Goal: Transaction & Acquisition: Purchase product/service

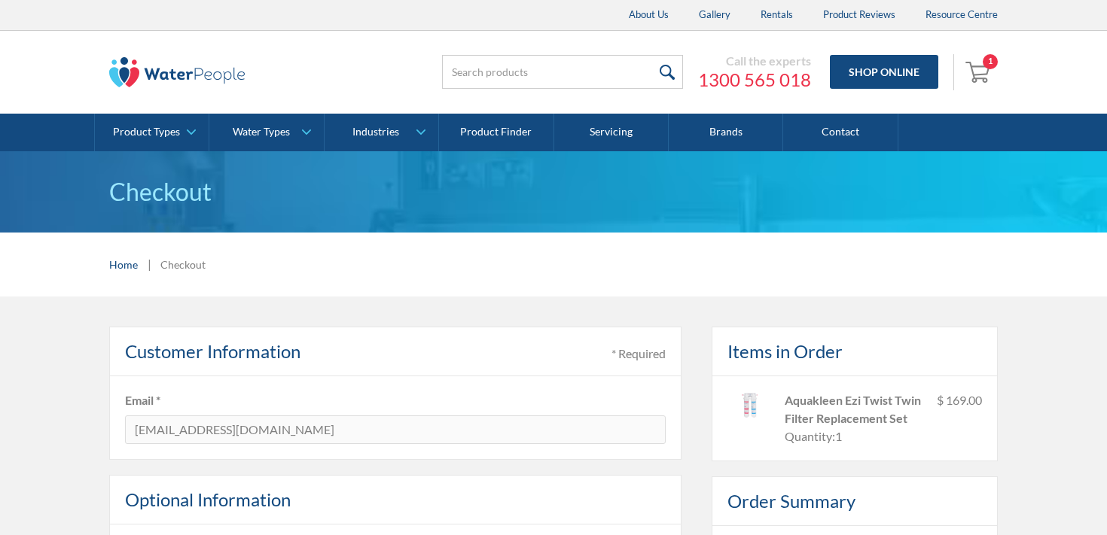
click at [983, 63] on div "1" at bounding box center [990, 61] width 15 height 15
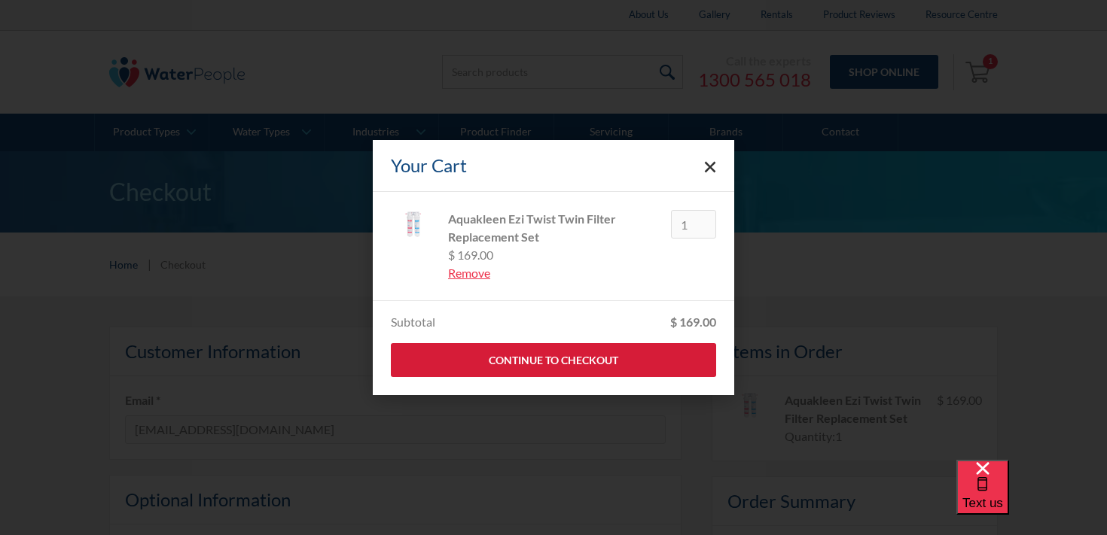
click at [670, 353] on link "Continue to Checkout" at bounding box center [553, 360] width 325 height 34
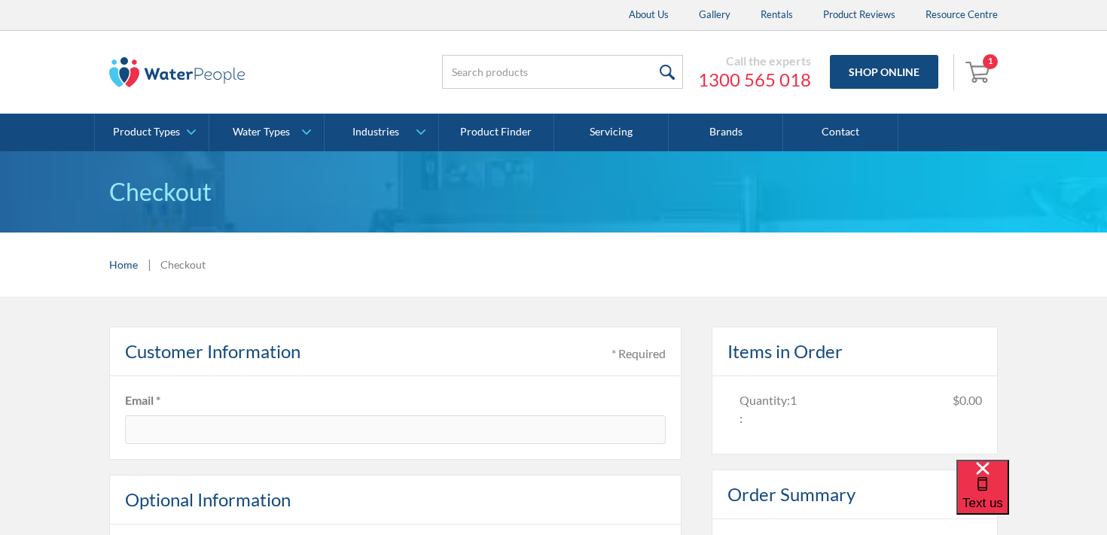
type input "[EMAIL_ADDRESS][DOMAIN_NAME]"
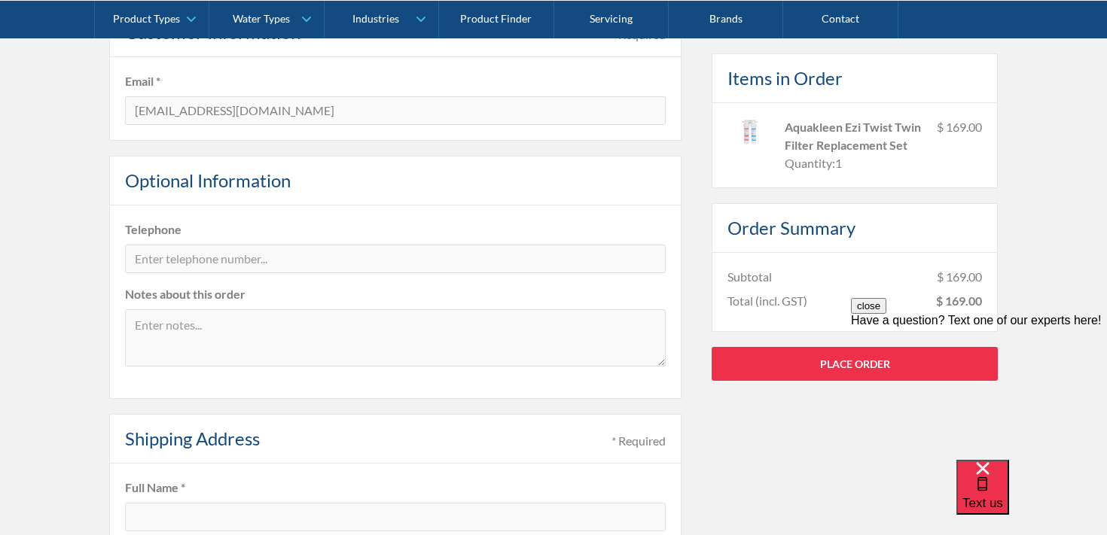
scroll to position [337, 0]
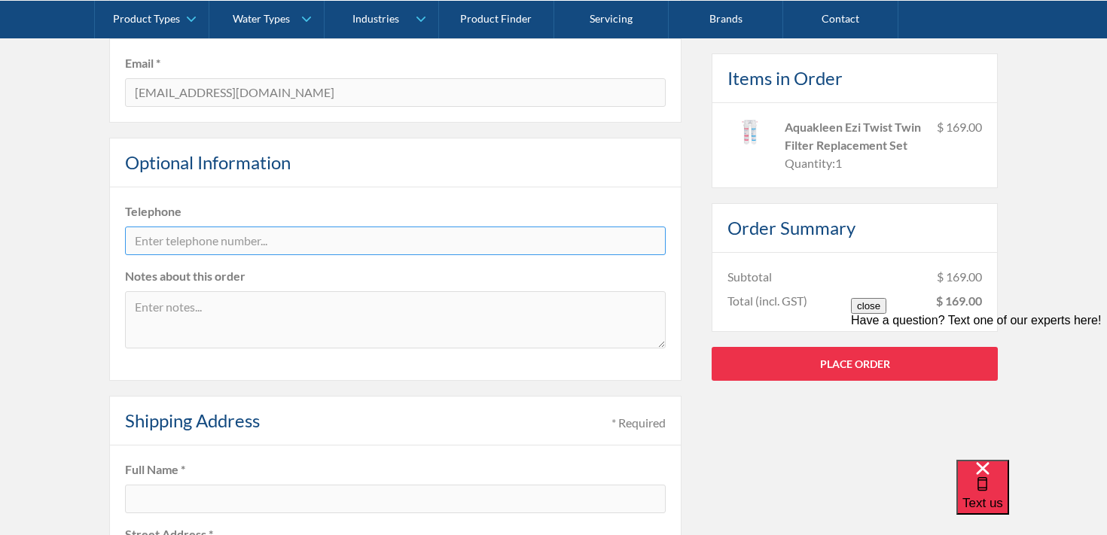
click at [364, 242] on input "tel" at bounding box center [395, 241] width 541 height 29
type input "0430110198"
click at [319, 303] on textarea at bounding box center [395, 319] width 541 height 57
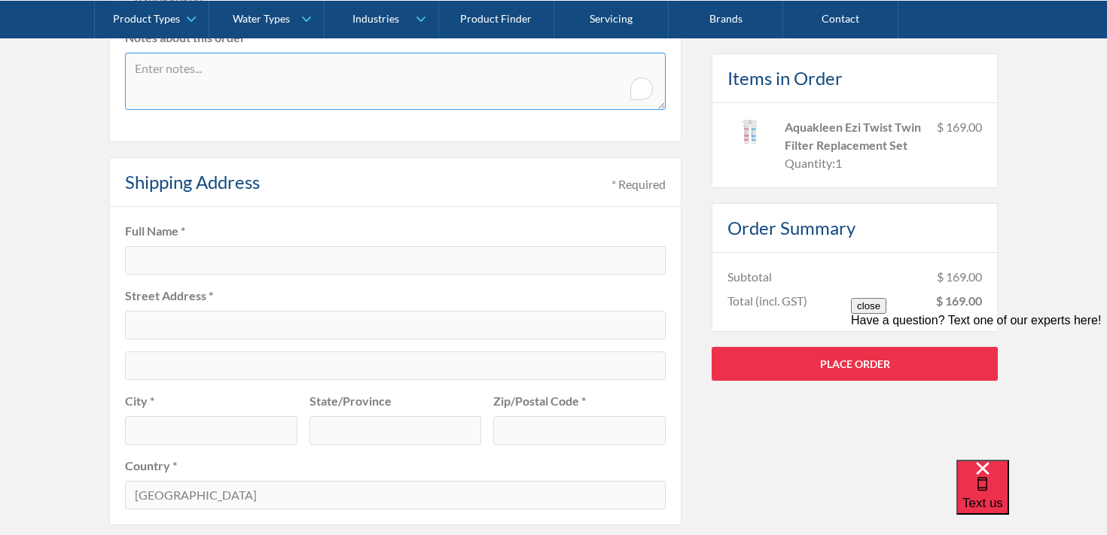
scroll to position [500, 0]
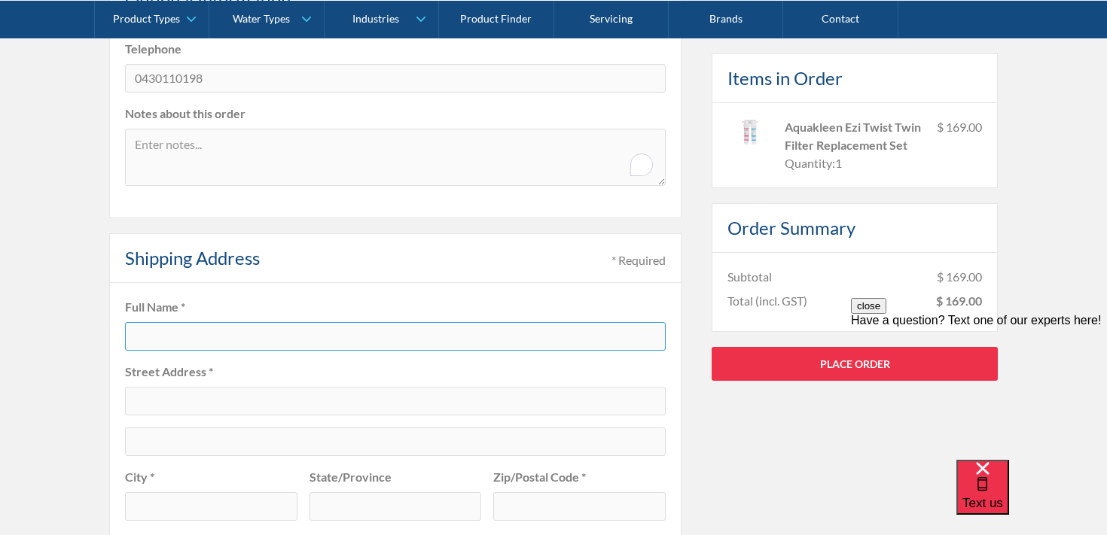
click at [211, 334] on input "text" at bounding box center [395, 336] width 541 height 29
type input "[PERSON_NAME]"
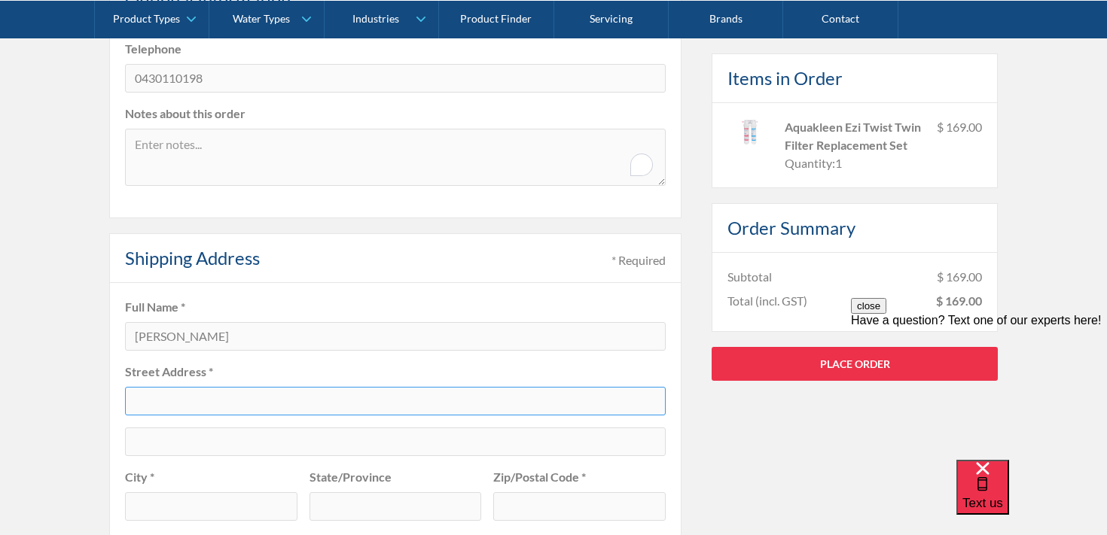
type input "parcel locker 10045 88923"
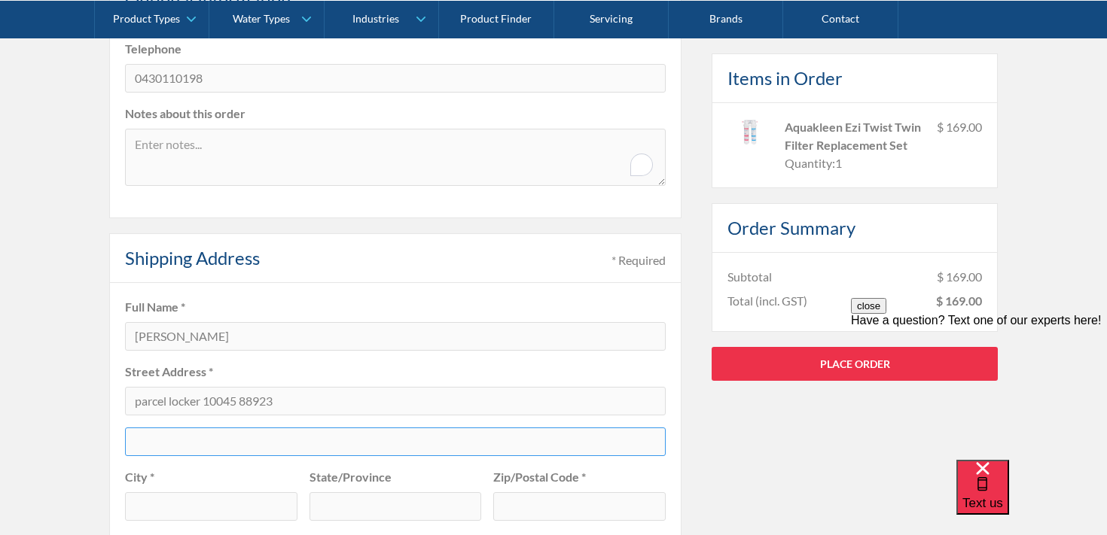
type input "1399 [PERSON_NAME][GEOGRAPHIC_DATA]"
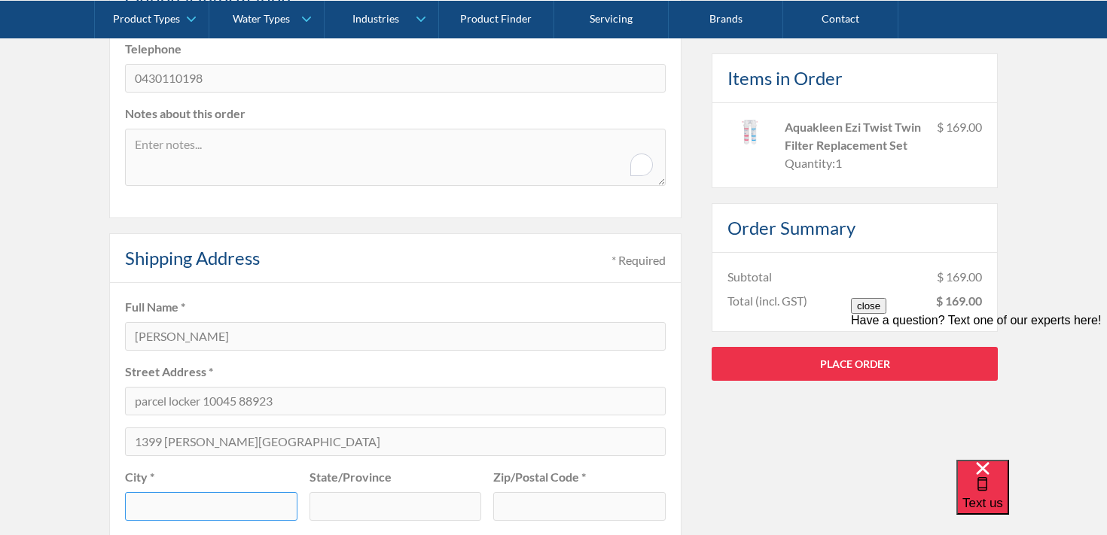
type input "[GEOGRAPHIC_DATA]"
type input "VIC"
type input "3102"
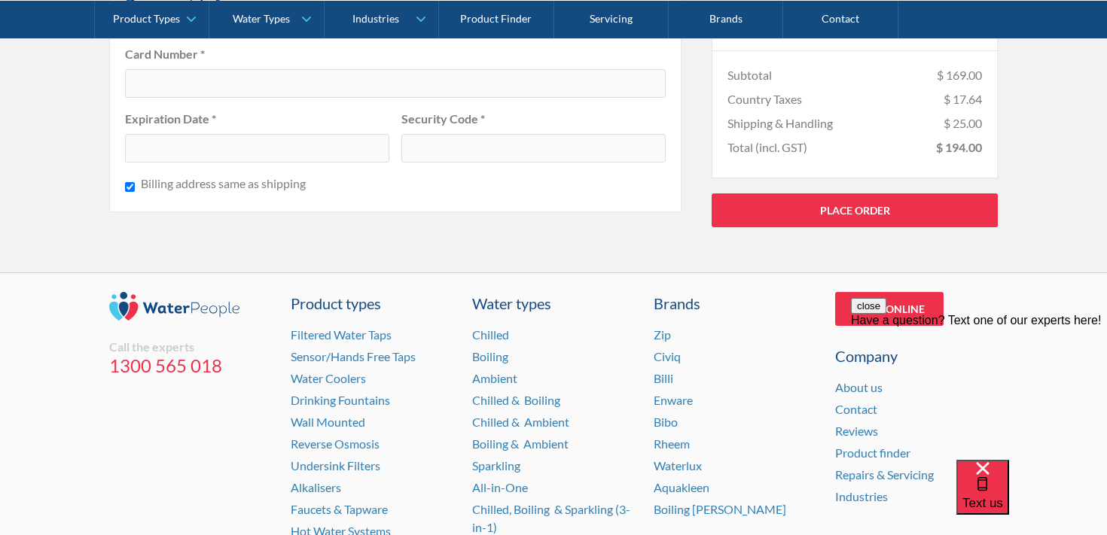
scroll to position [1395, 0]
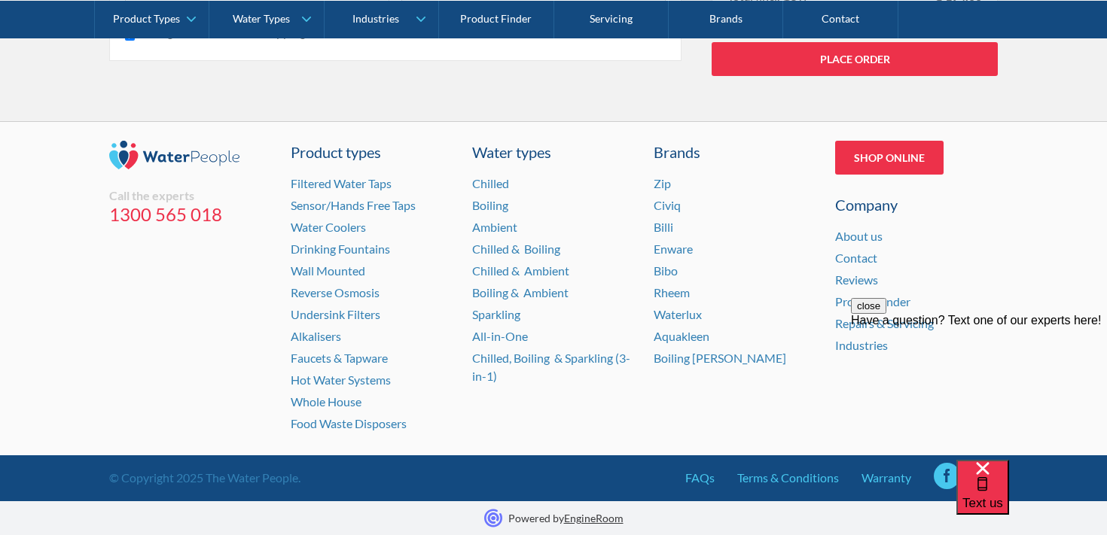
click at [954, 483] on link at bounding box center [947, 476] width 26 height 26
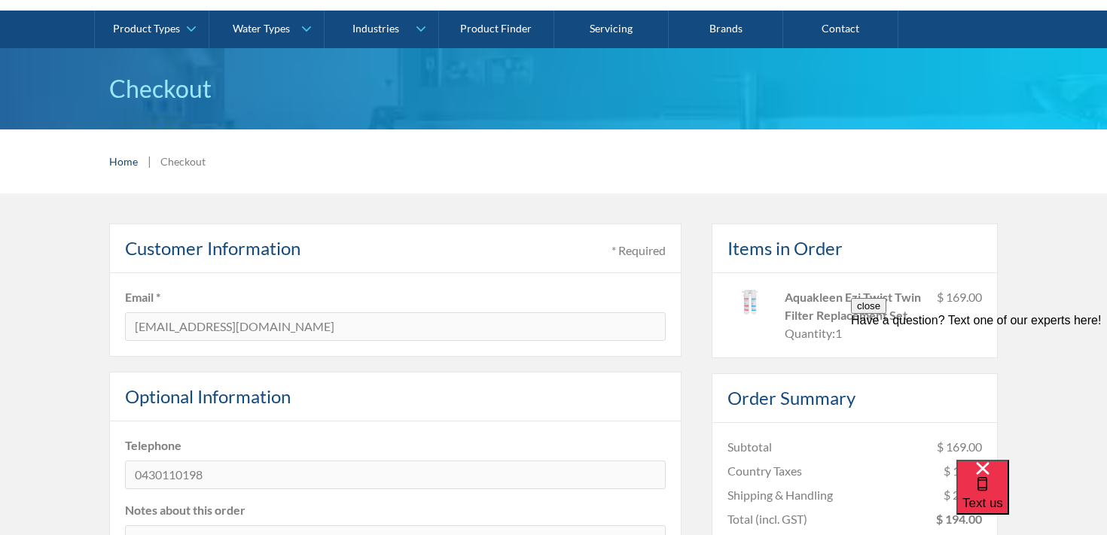
scroll to position [120, 0]
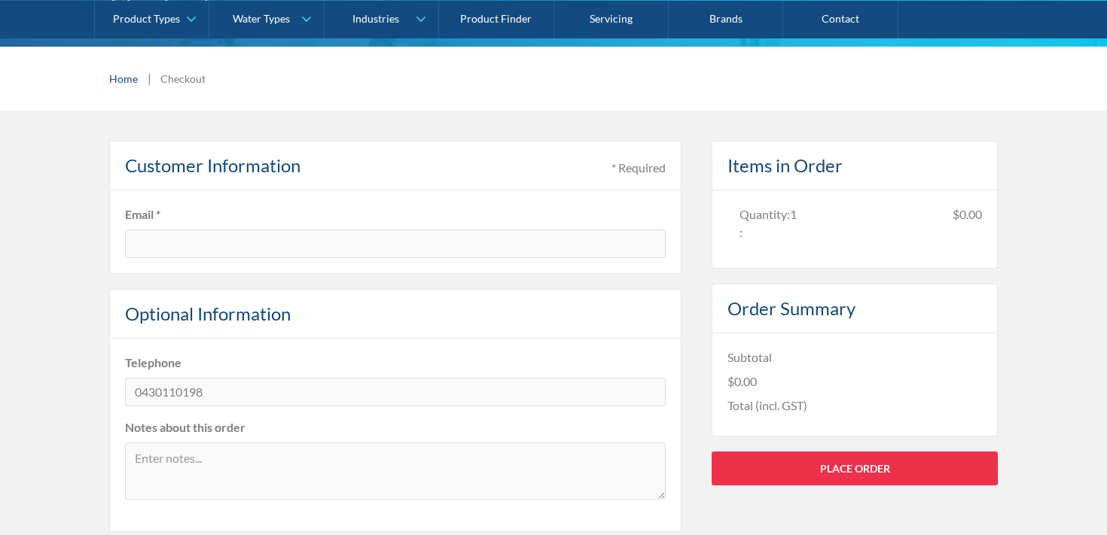
type input "[EMAIL_ADDRESS][DOMAIN_NAME]"
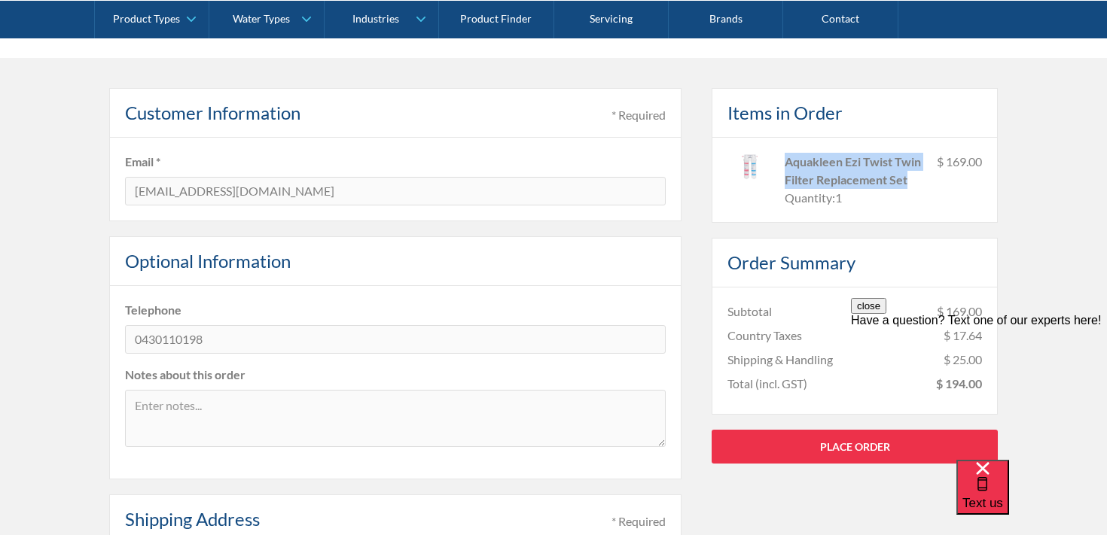
drag, startPoint x: 918, startPoint y: 183, endPoint x: 779, endPoint y: 163, distance: 140.8
click at [779, 163] on div "Aquakleen Ezi Twist Twin Filter Replacement Set Quantity: 1 $ 169.00" at bounding box center [854, 180] width 255 height 54
copy div "Aquakleen Ezi Twist Twin Filter Replacement Set"
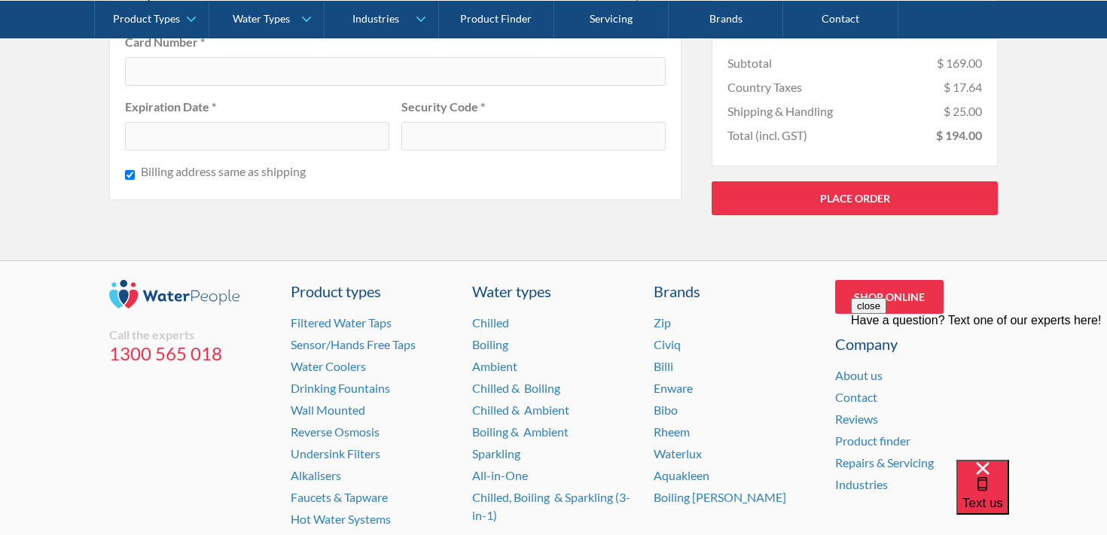
scroll to position [1395, 0]
